Goal: Task Accomplishment & Management: Use online tool/utility

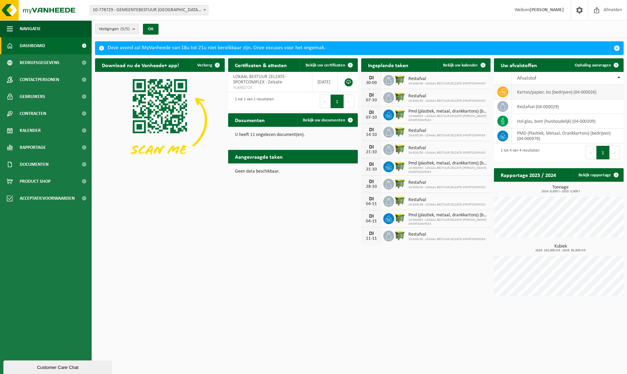
click at [503, 93] on icon at bounding box center [502, 92] width 7 height 6
click at [519, 93] on td "karton/papier, los (bedrijven) (04-000026)" at bounding box center [568, 92] width 112 height 15
click at [596, 66] on span "Ophaling aanvragen" at bounding box center [592, 65] width 36 height 4
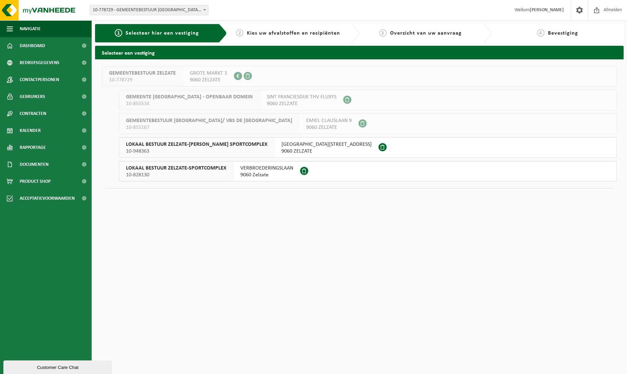
click at [208, 151] on span "10-948363" at bounding box center [196, 151] width 141 height 7
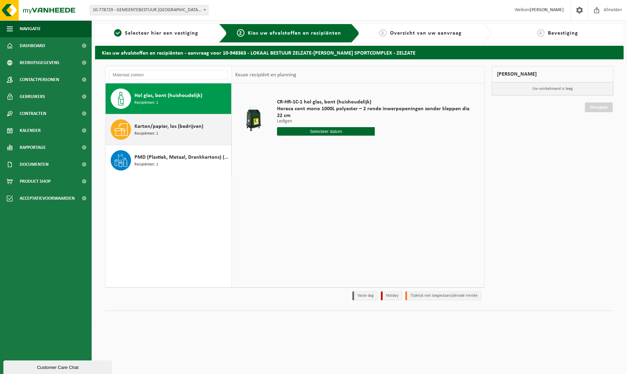
click at [175, 134] on div "Karton/papier, los (bedrijven) Recipiënten: 1" at bounding box center [181, 129] width 95 height 20
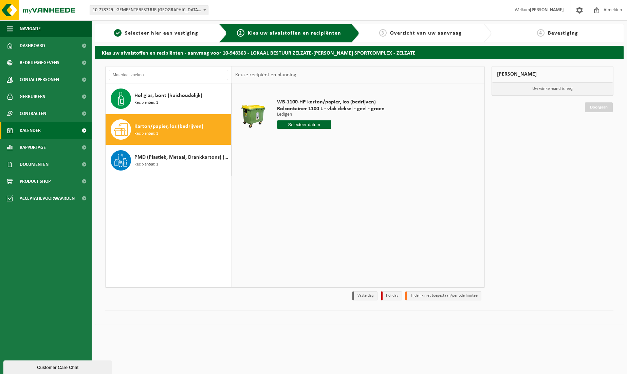
click at [28, 124] on span "Kalender" at bounding box center [30, 130] width 21 height 17
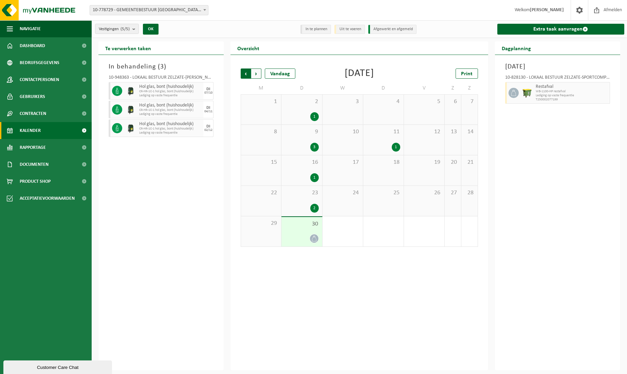
click at [255, 74] on span "Volgende" at bounding box center [256, 74] width 10 height 10
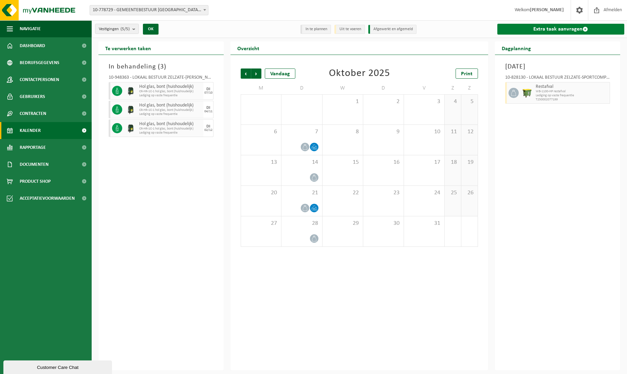
click at [549, 32] on link "Extra taak aanvragen" at bounding box center [560, 29] width 127 height 11
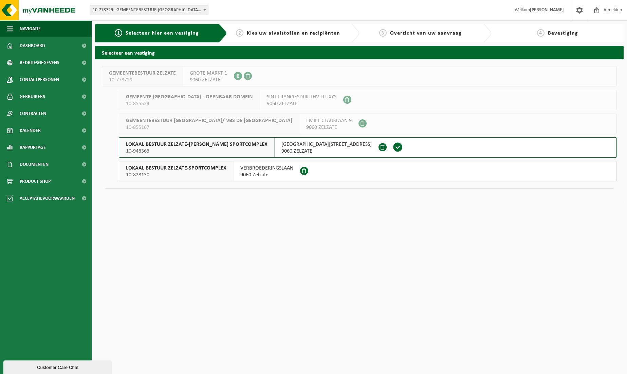
click at [234, 149] on span "10-948363" at bounding box center [196, 151] width 141 height 7
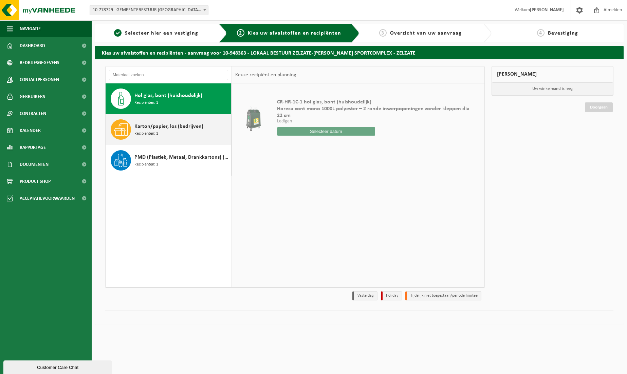
click at [165, 137] on div "Karton/papier, los (bedrijven) Recipiënten: 1" at bounding box center [181, 129] width 95 height 20
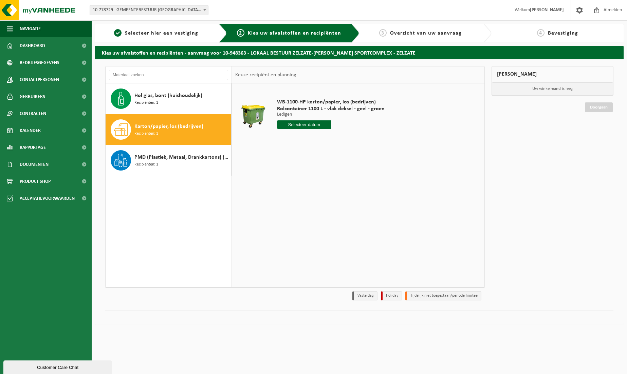
click at [314, 128] on input "text" at bounding box center [304, 124] width 54 height 8
click at [295, 174] on div "7" at bounding box center [295, 174] width 12 height 11
type input "Van [DATE]"
click at [299, 151] on button "In winkelmand" at bounding box center [295, 150] width 37 height 11
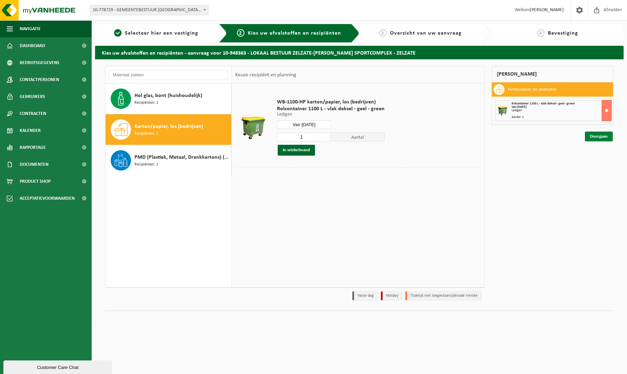
click at [600, 138] on link "Doorgaan" at bounding box center [598, 137] width 28 height 10
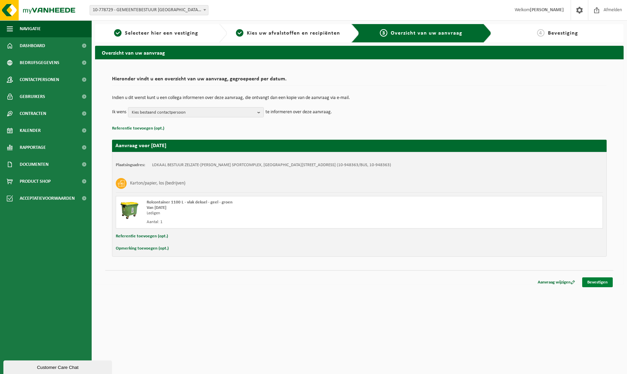
click at [596, 282] on link "Bevestigen" at bounding box center [597, 282] width 31 height 10
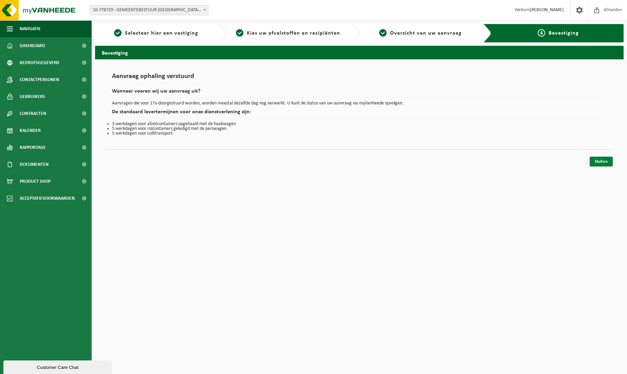
click at [607, 162] on link "Sluiten" at bounding box center [600, 162] width 23 height 10
